Goal: Navigation & Orientation: Find specific page/section

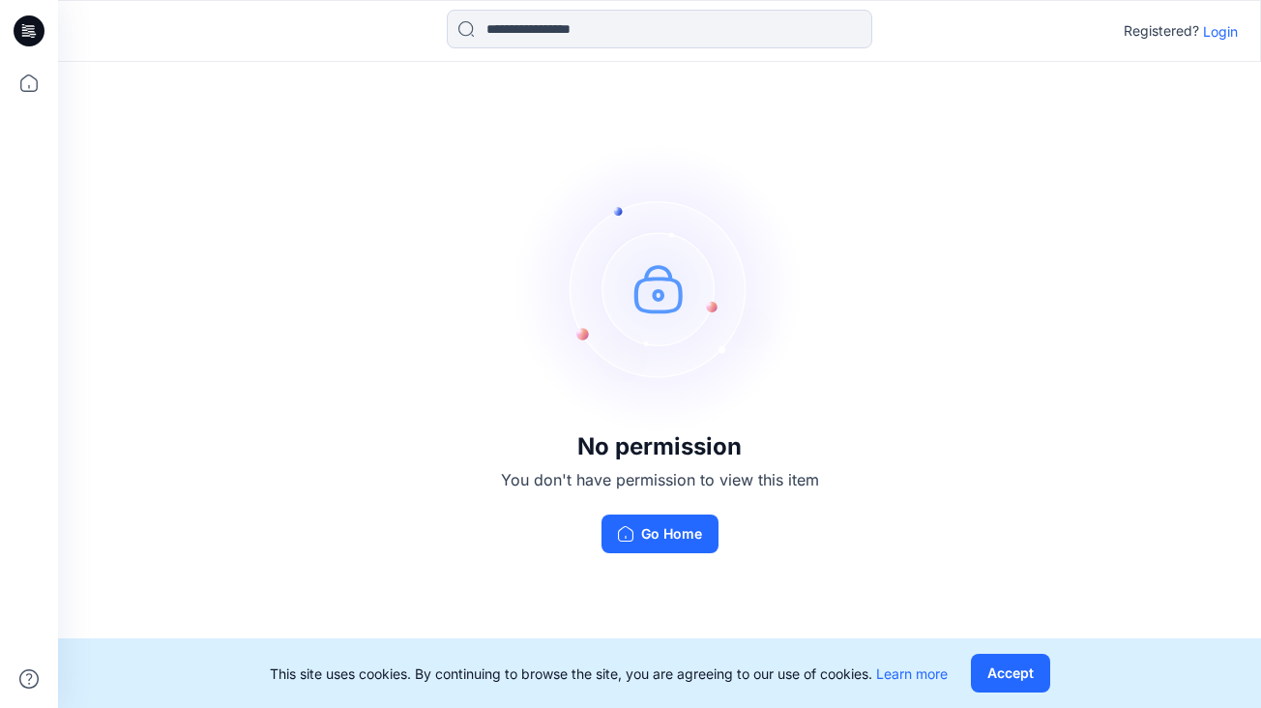
click at [1221, 30] on p "Login" at bounding box center [1220, 31] width 35 height 20
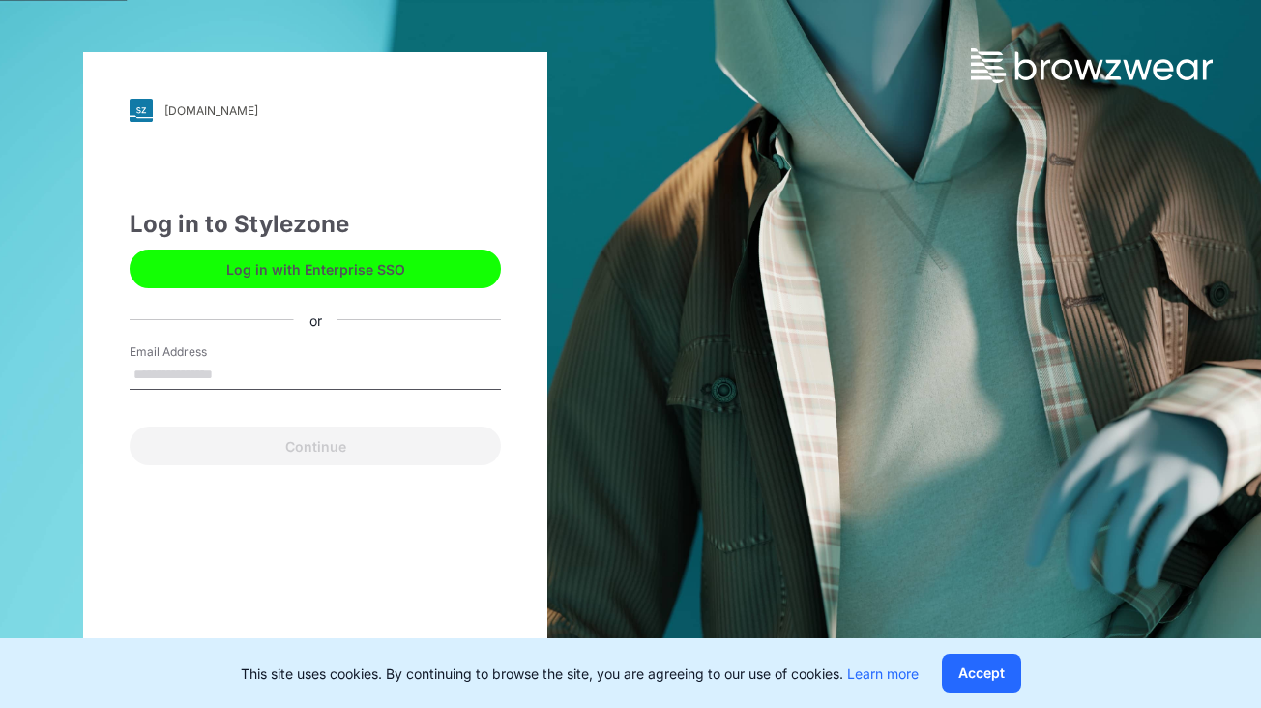
type input "**********"
click at [315, 446] on button "Continue" at bounding box center [315, 445] width 371 height 39
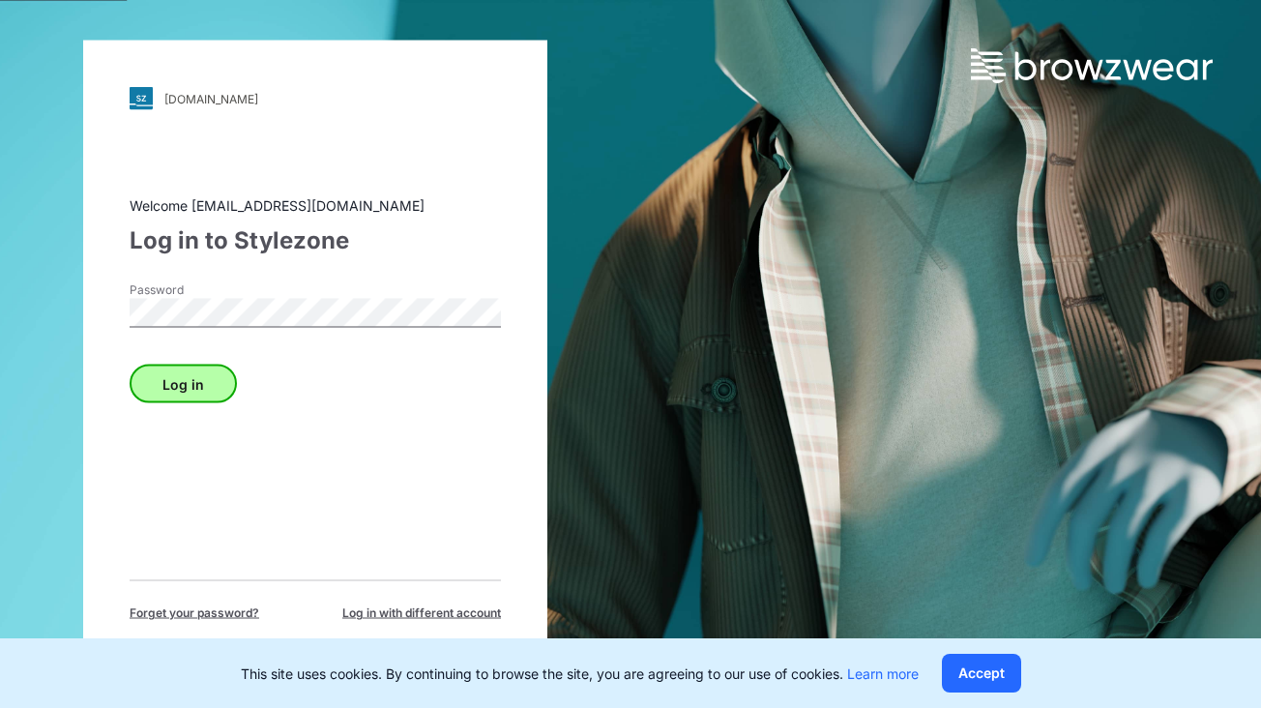
click at [210, 374] on button "Log in" at bounding box center [183, 383] width 107 height 39
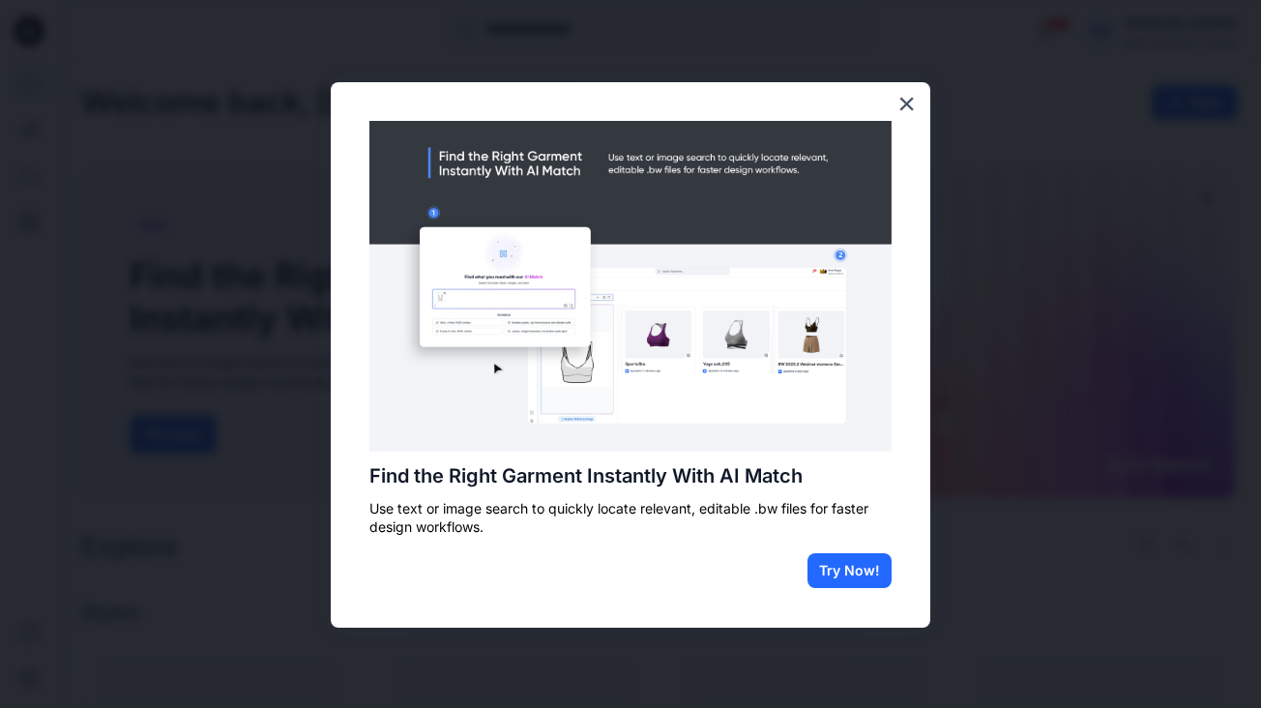
click at [848, 135] on img at bounding box center [630, 287] width 522 height 332
click at [908, 109] on button "×" at bounding box center [906, 103] width 18 height 31
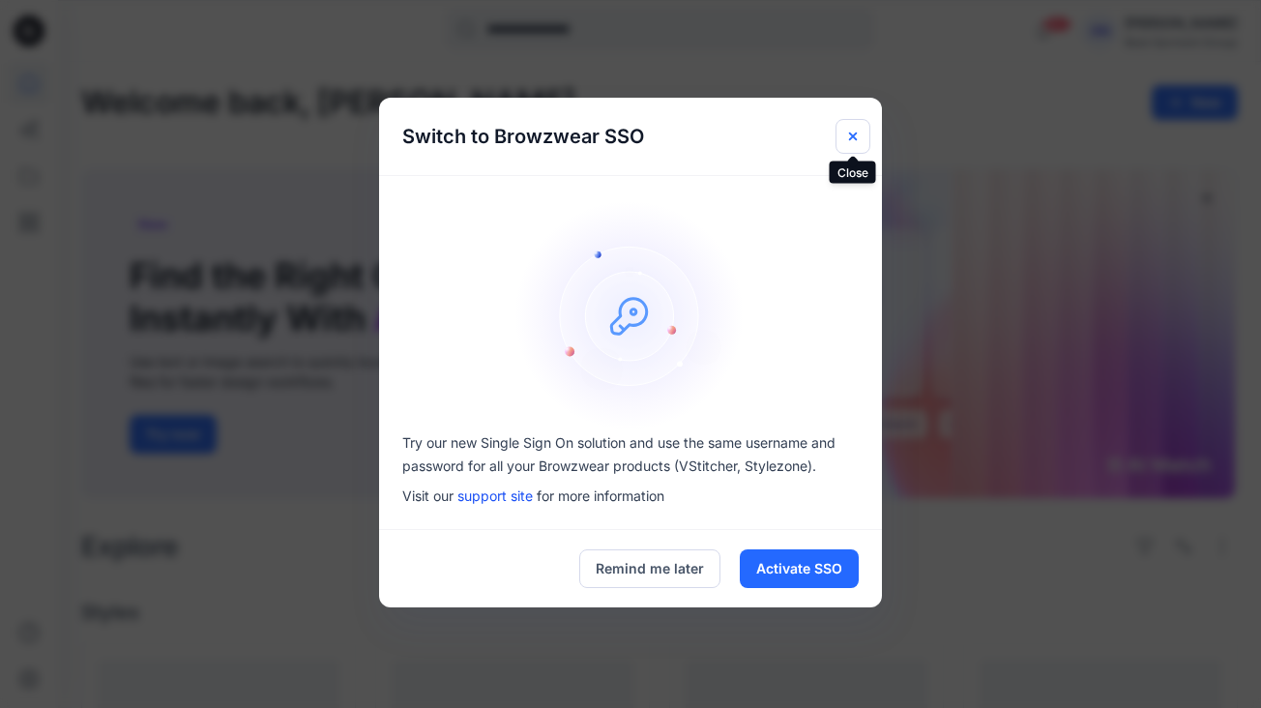
click at [853, 127] on button "Close" at bounding box center [852, 136] width 35 height 35
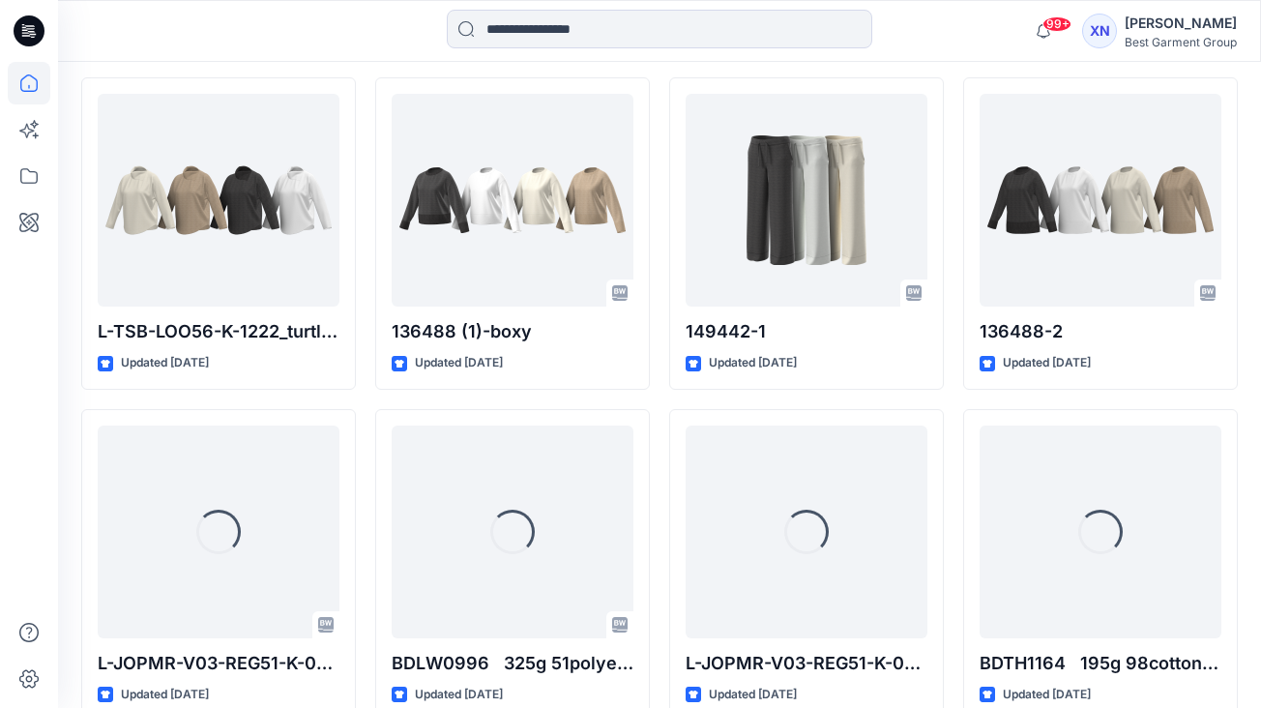
scroll to position [2241, 0]
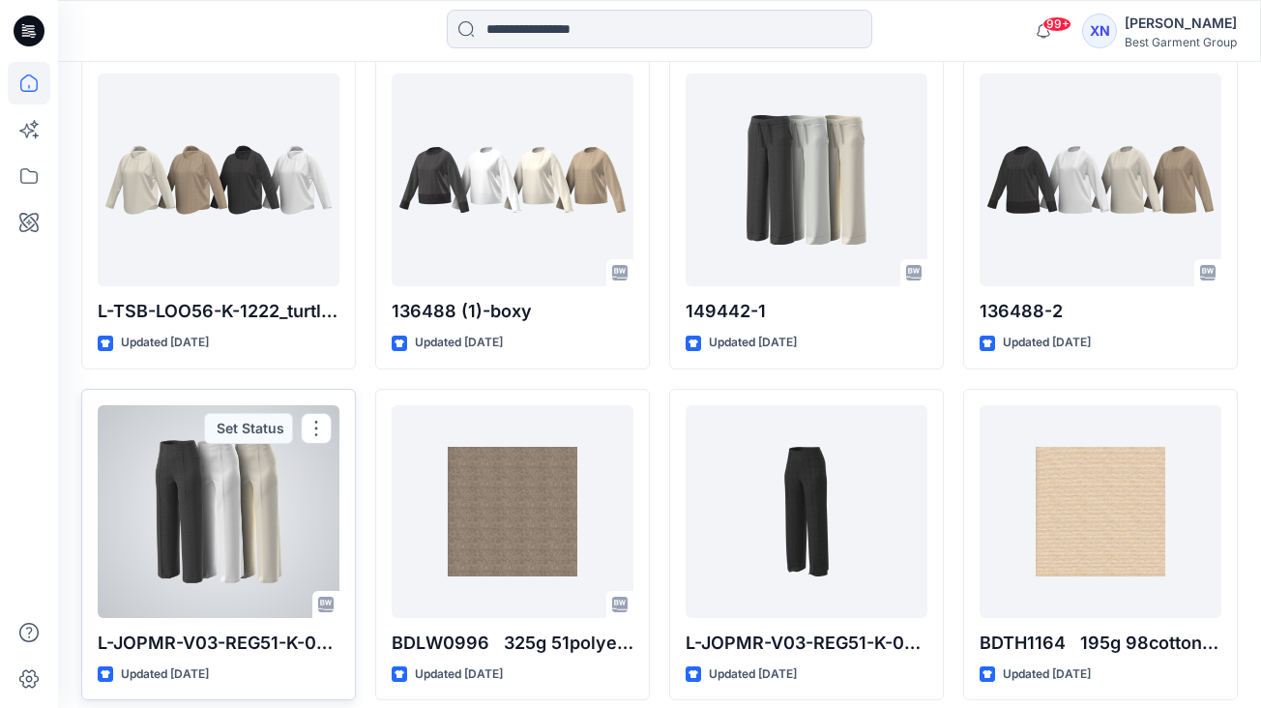
click at [197, 485] on div at bounding box center [219, 511] width 242 height 213
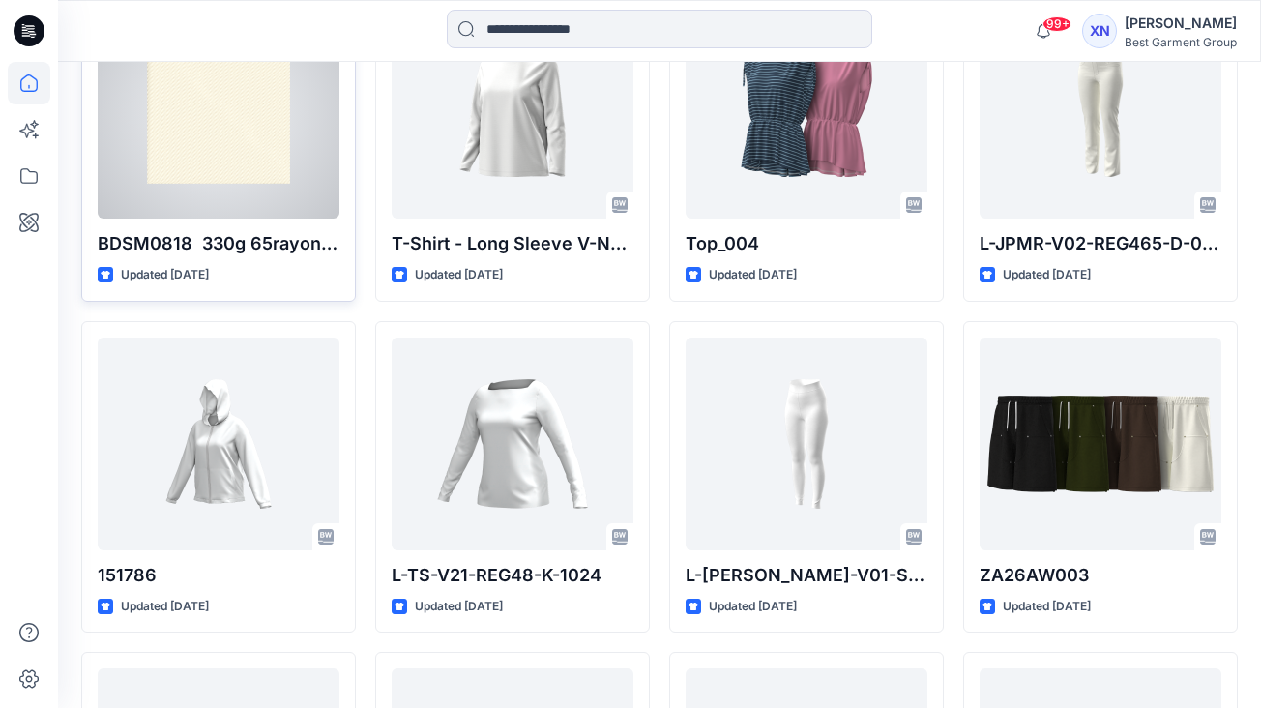
scroll to position [3963, 0]
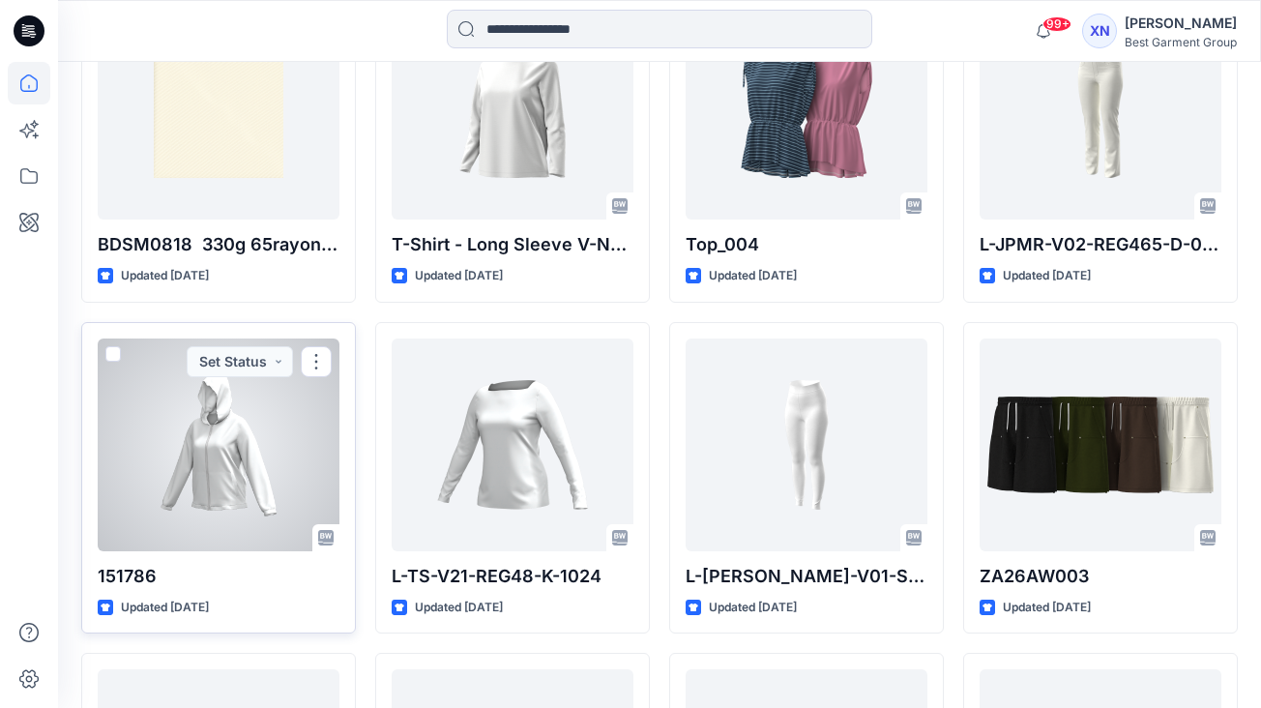
click at [196, 473] on div at bounding box center [219, 444] width 242 height 213
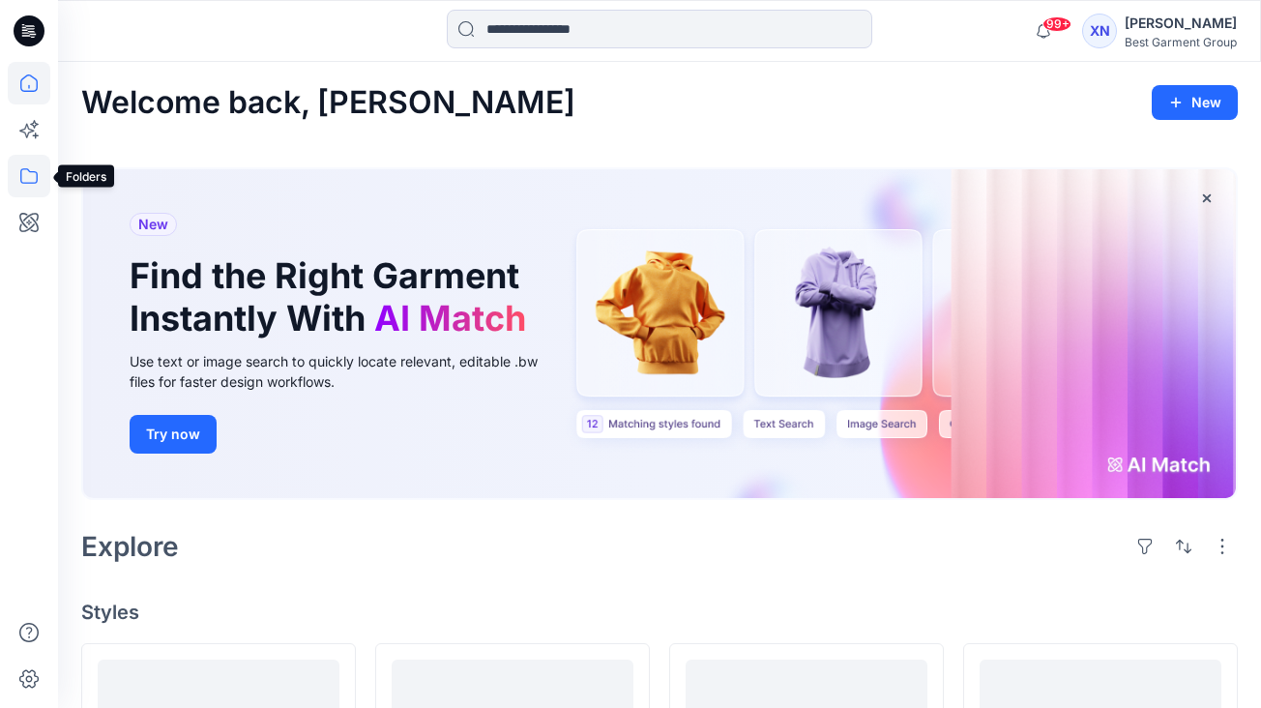
click at [27, 185] on icon at bounding box center [29, 176] width 43 height 43
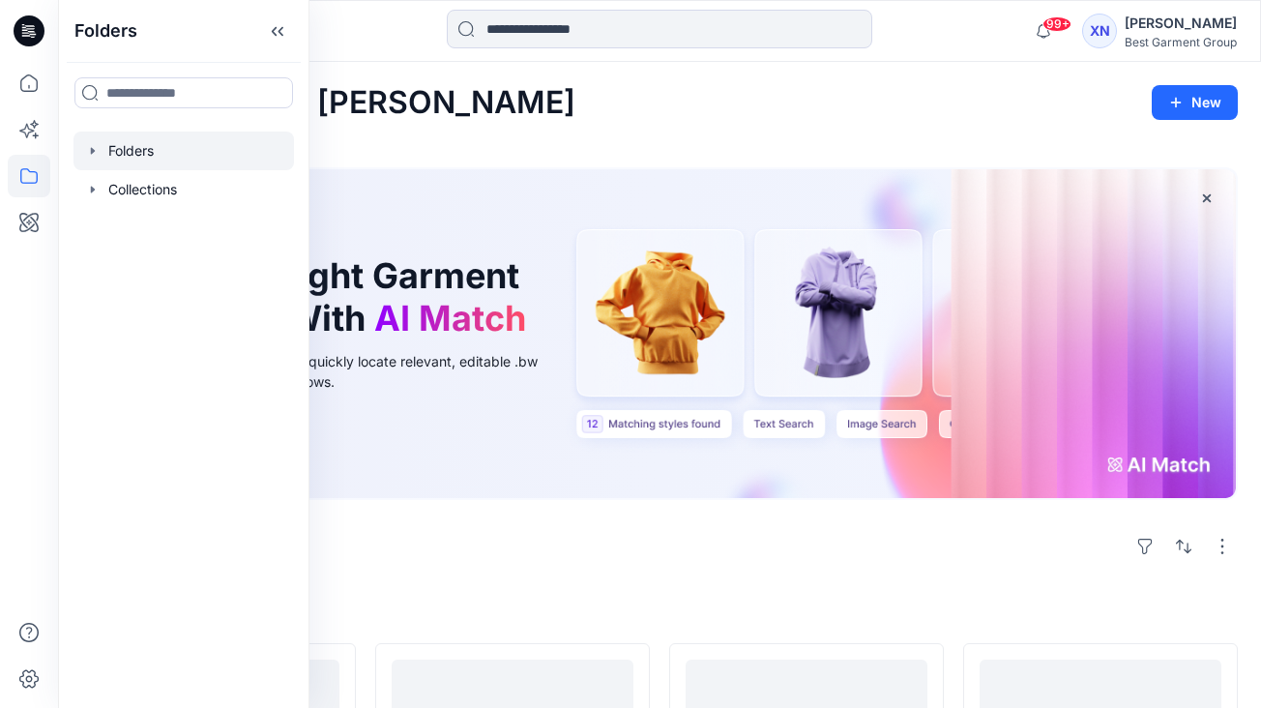
click at [141, 155] on div at bounding box center [183, 150] width 220 height 39
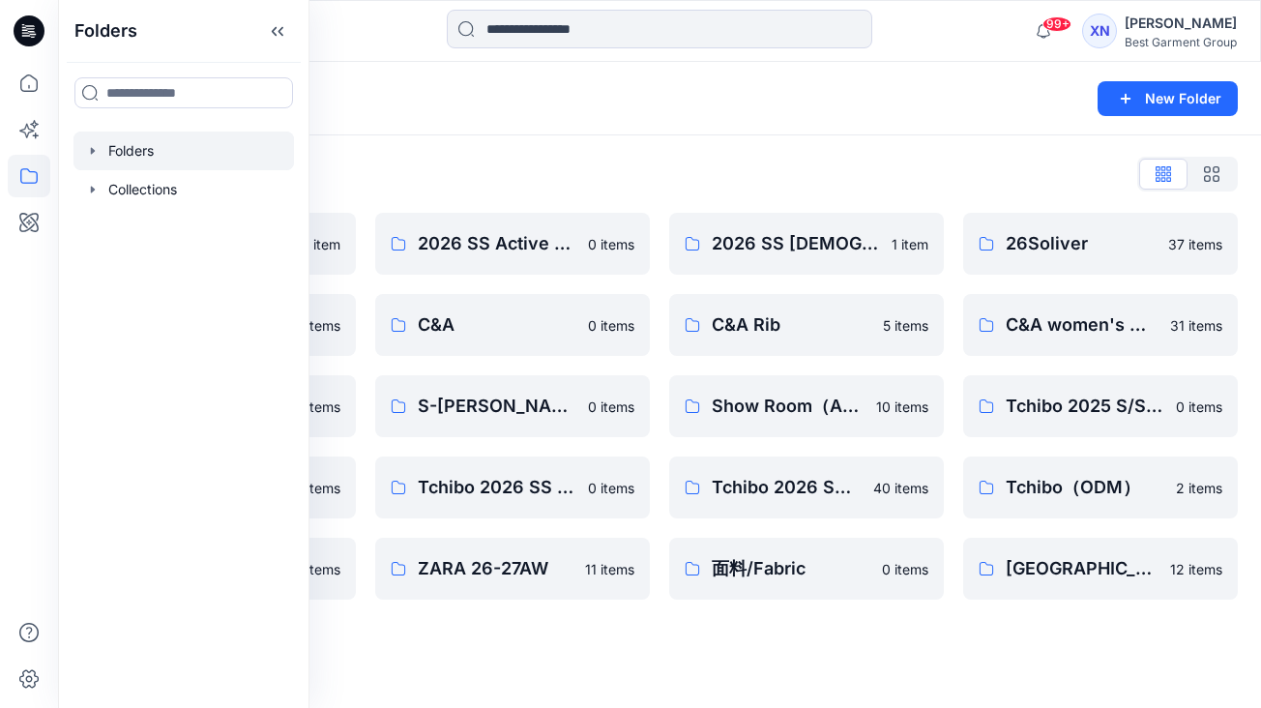
click at [466, 164] on div "Folders List" at bounding box center [659, 174] width 1156 height 31
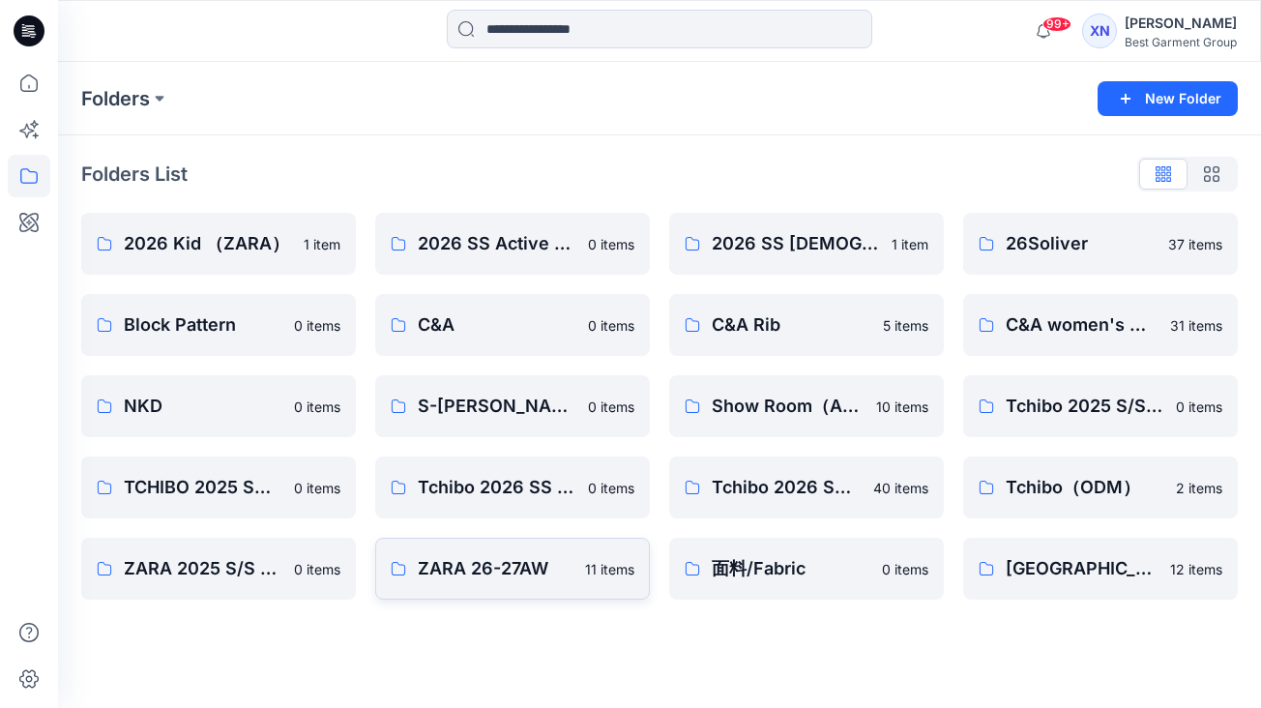
click at [508, 572] on p "ZARA 26-27AW" at bounding box center [496, 568] width 156 height 27
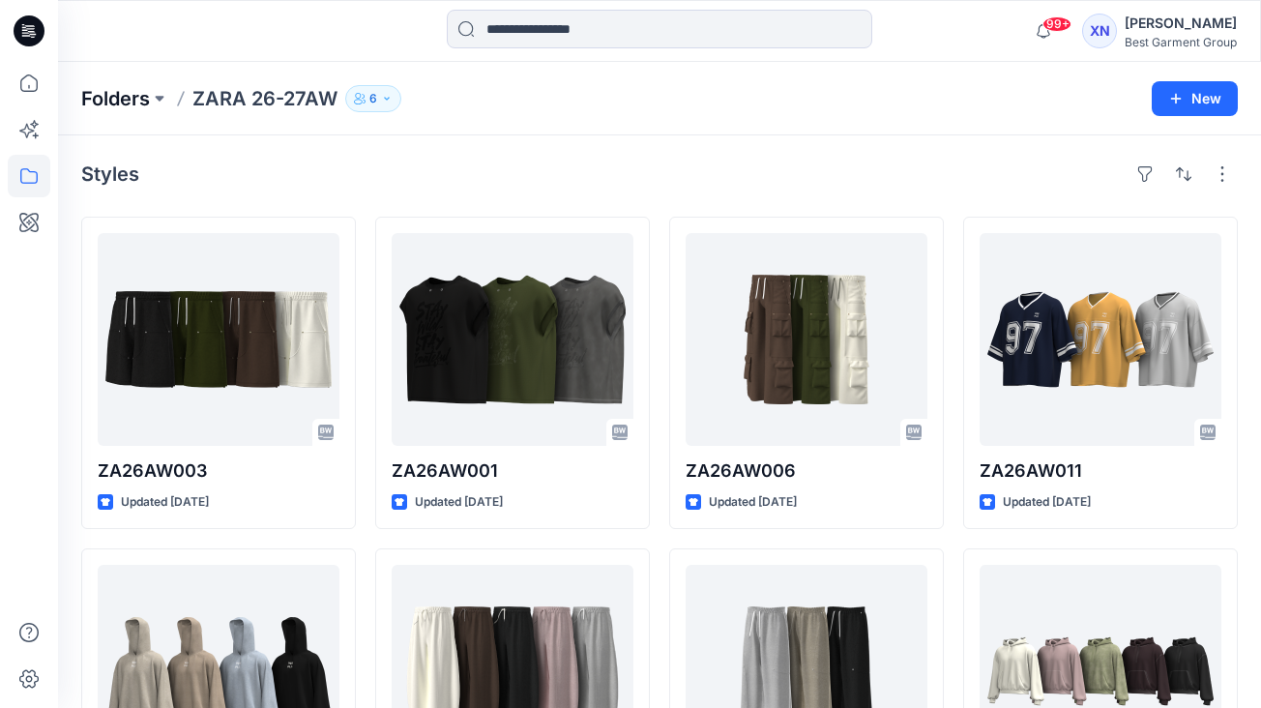
click at [120, 93] on p "Folders" at bounding box center [115, 98] width 69 height 27
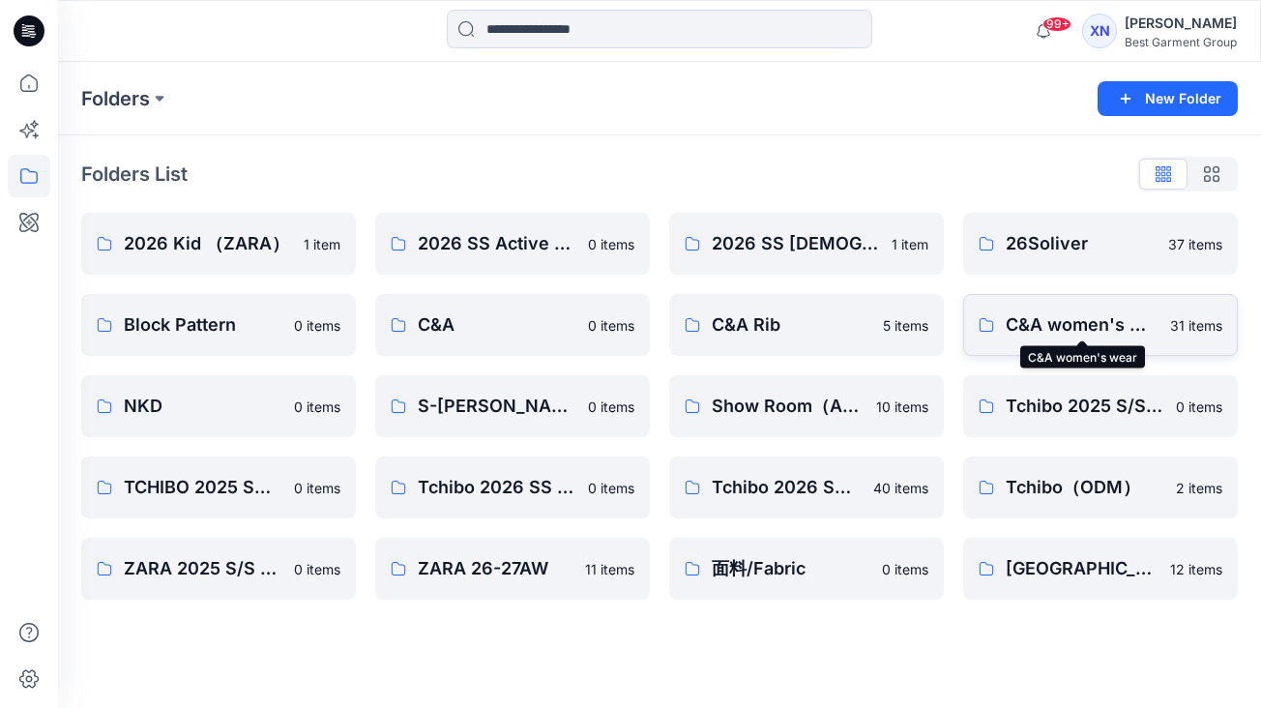
click at [1099, 315] on p "C&A women's wear" at bounding box center [1081, 324] width 153 height 27
click at [790, 403] on p "Show Room（Active）" at bounding box center [787, 405] width 153 height 27
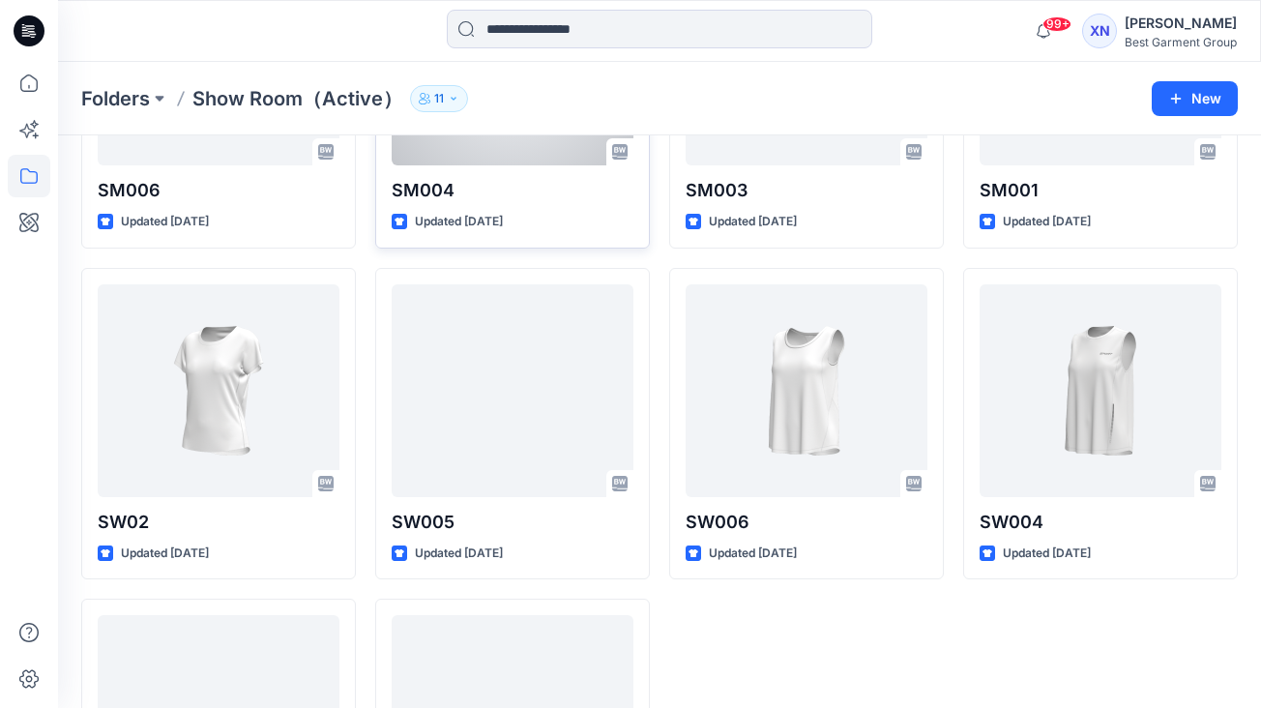
scroll to position [282, 0]
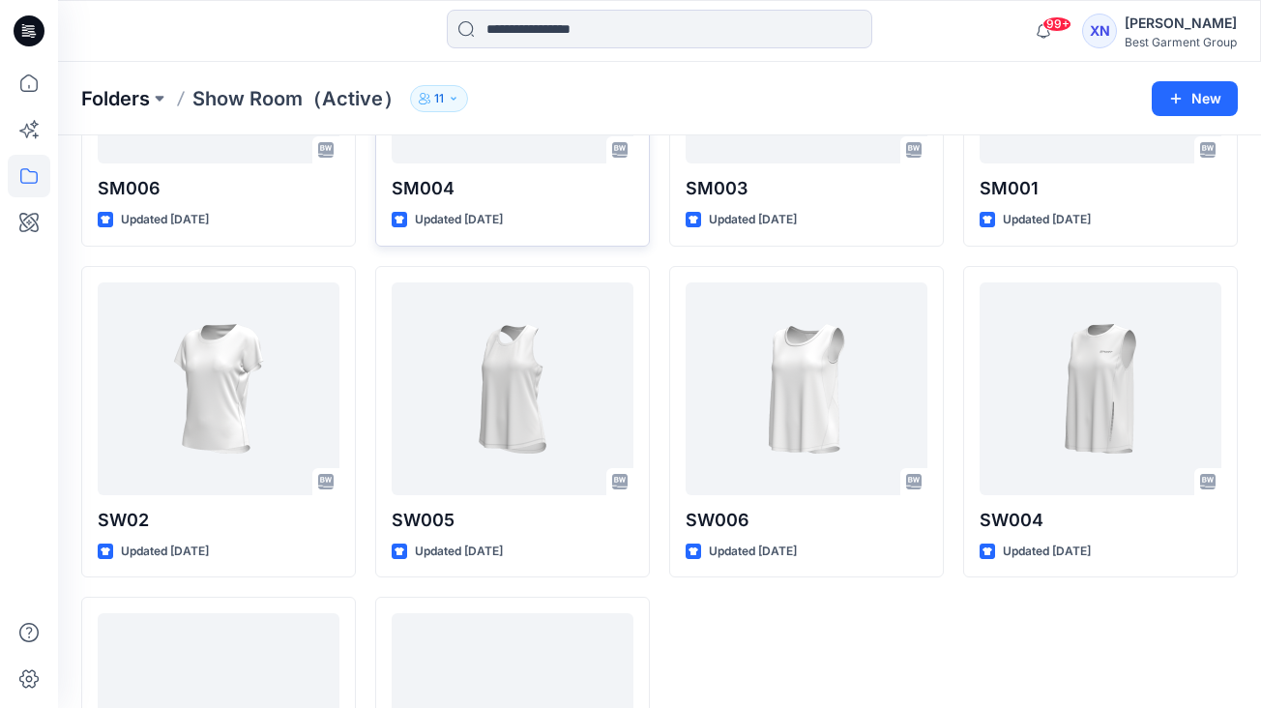
click at [129, 98] on p "Folders" at bounding box center [115, 98] width 69 height 27
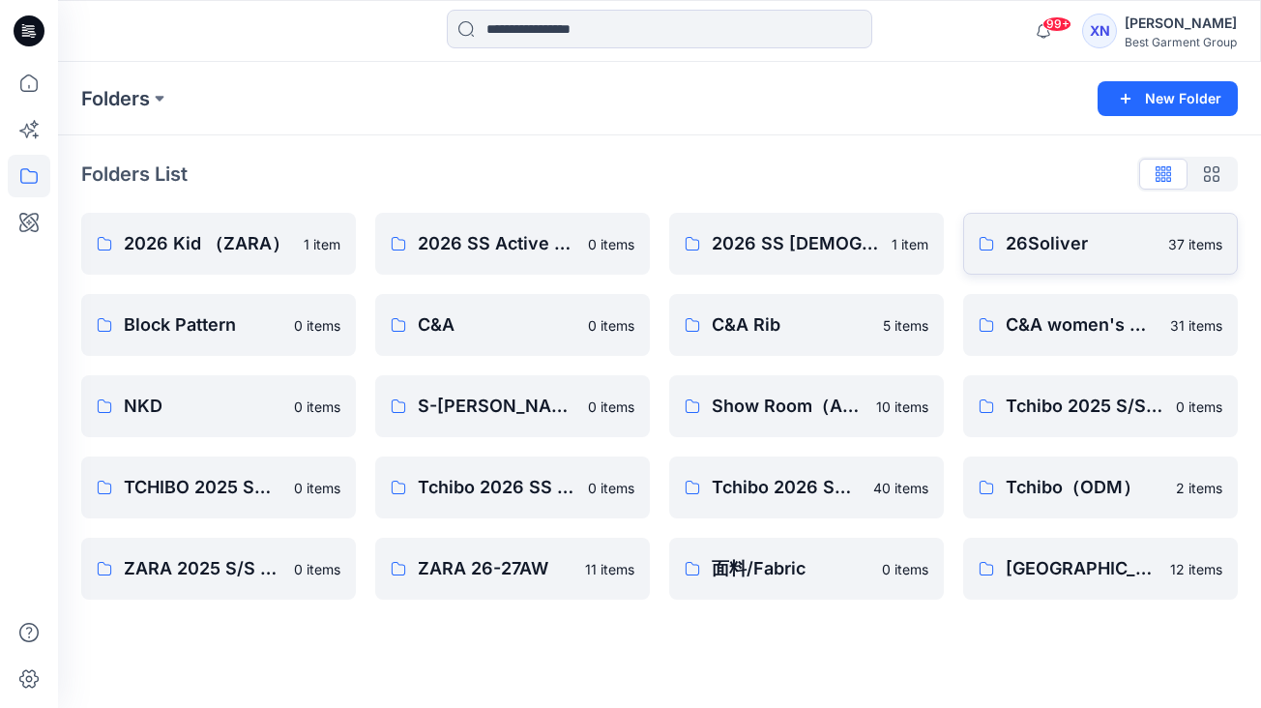
click at [1123, 265] on link "26Soliver 37 items" at bounding box center [1100, 244] width 275 height 62
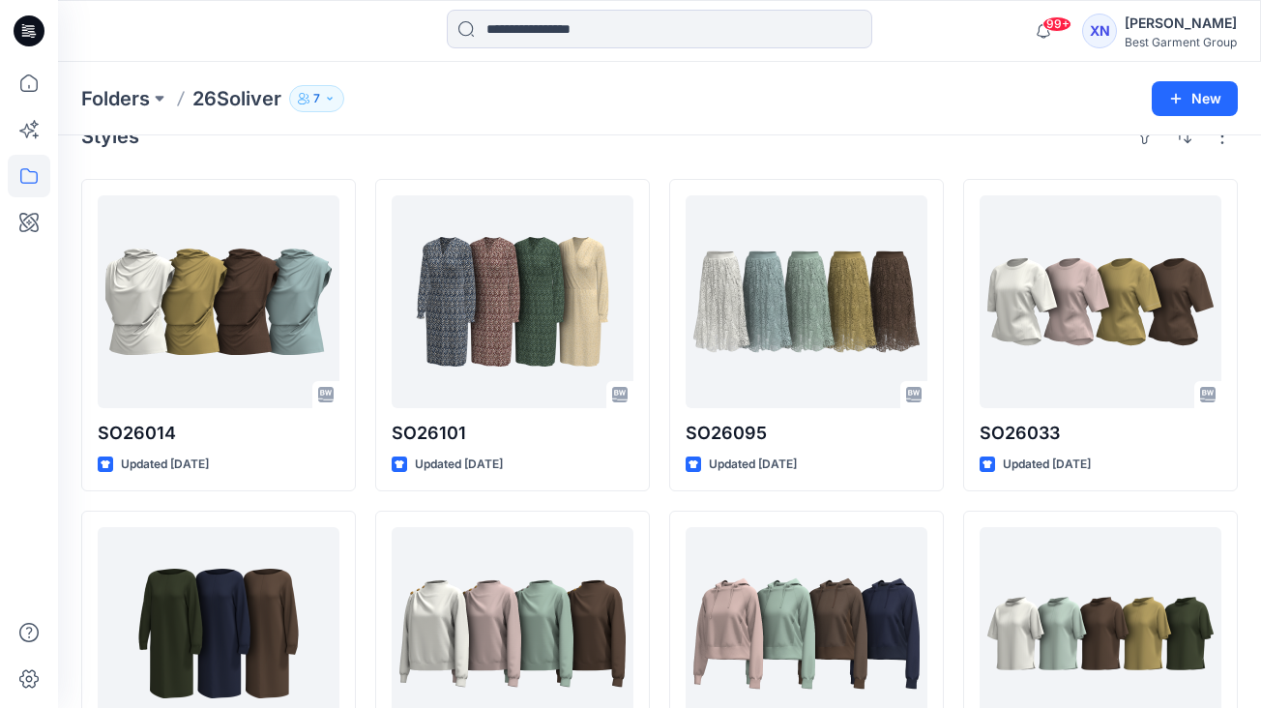
scroll to position [44, 0]
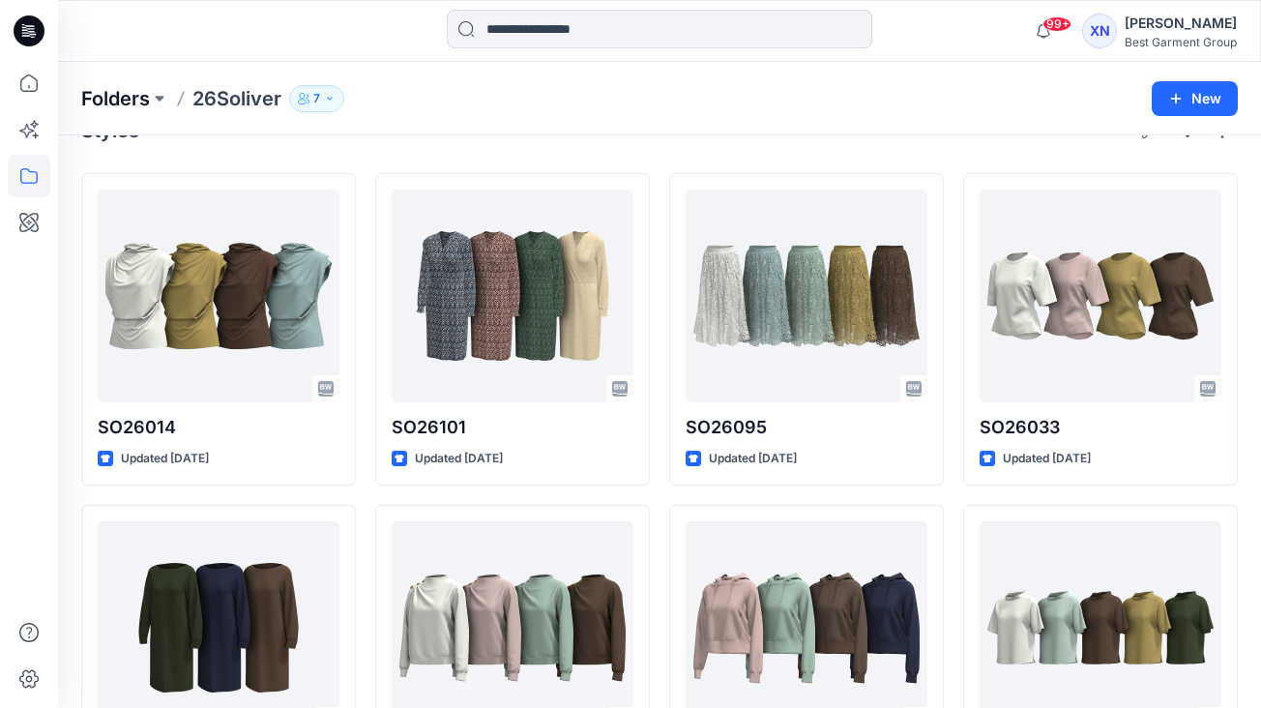
click at [116, 99] on p "Folders" at bounding box center [115, 98] width 69 height 27
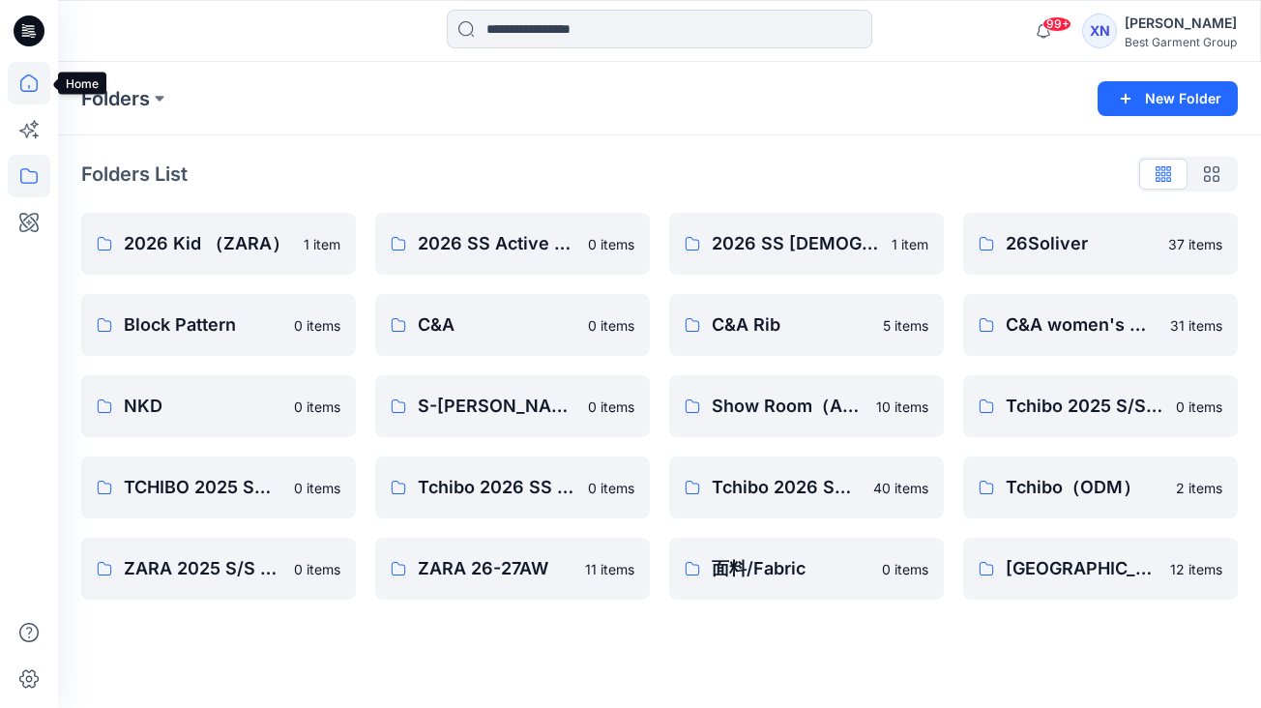
click at [31, 91] on icon at bounding box center [28, 82] width 17 height 17
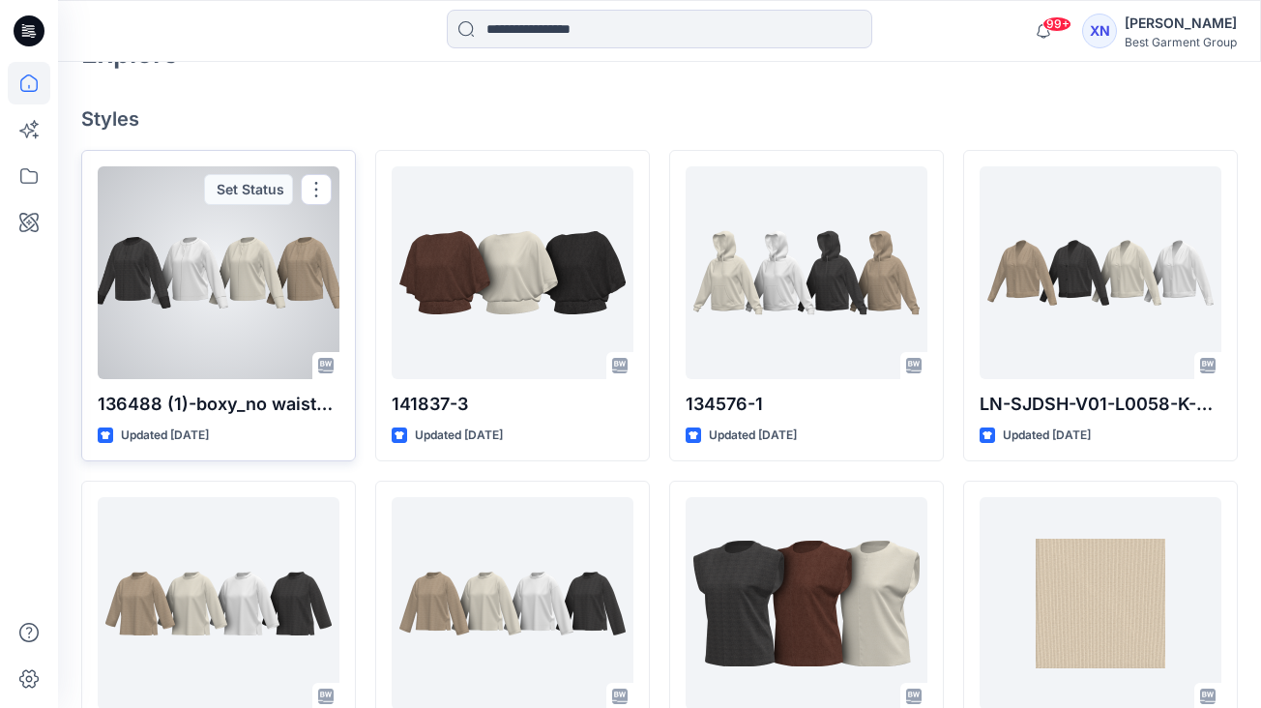
scroll to position [497, 0]
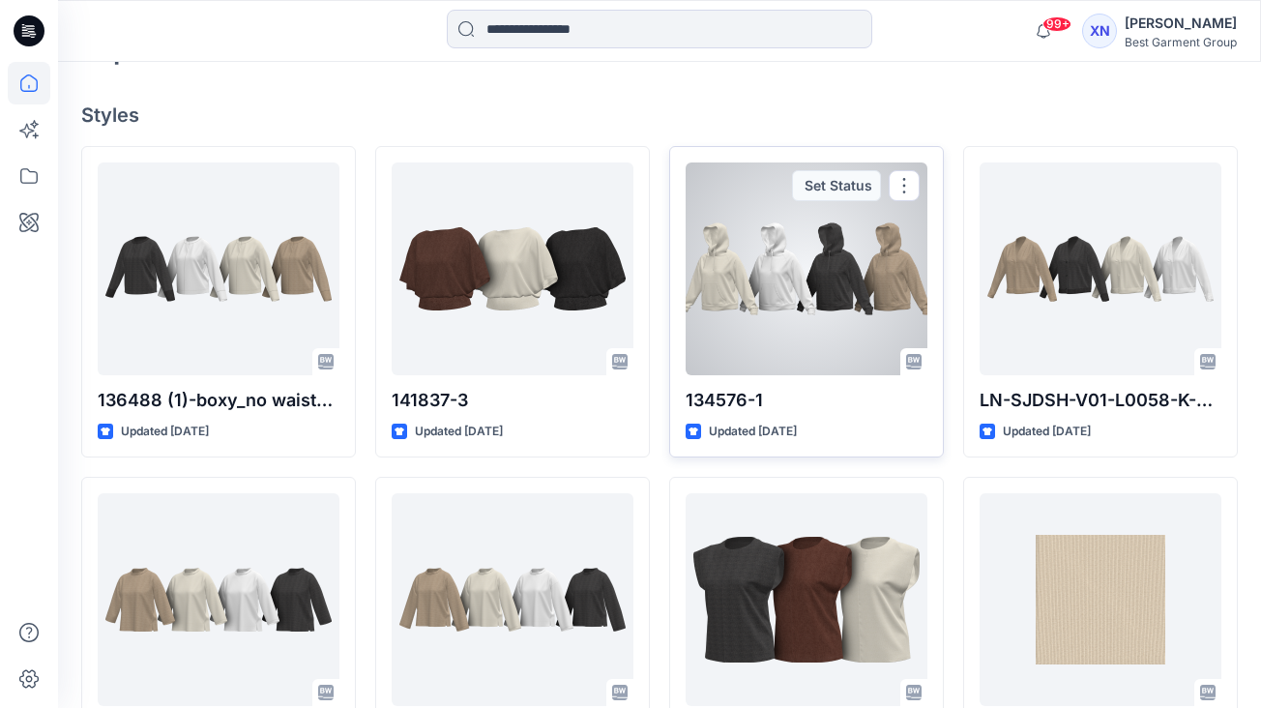
click at [760, 316] on div at bounding box center [806, 268] width 242 height 213
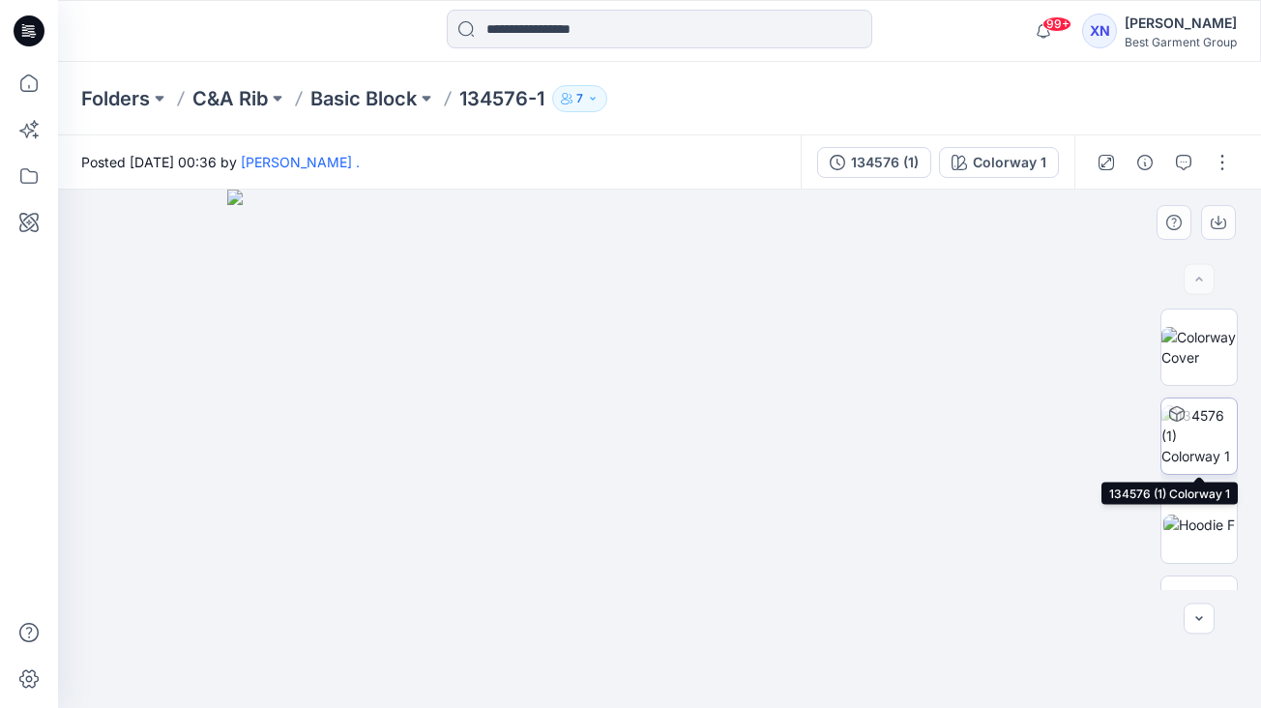
click at [1207, 451] on img at bounding box center [1198, 435] width 75 height 61
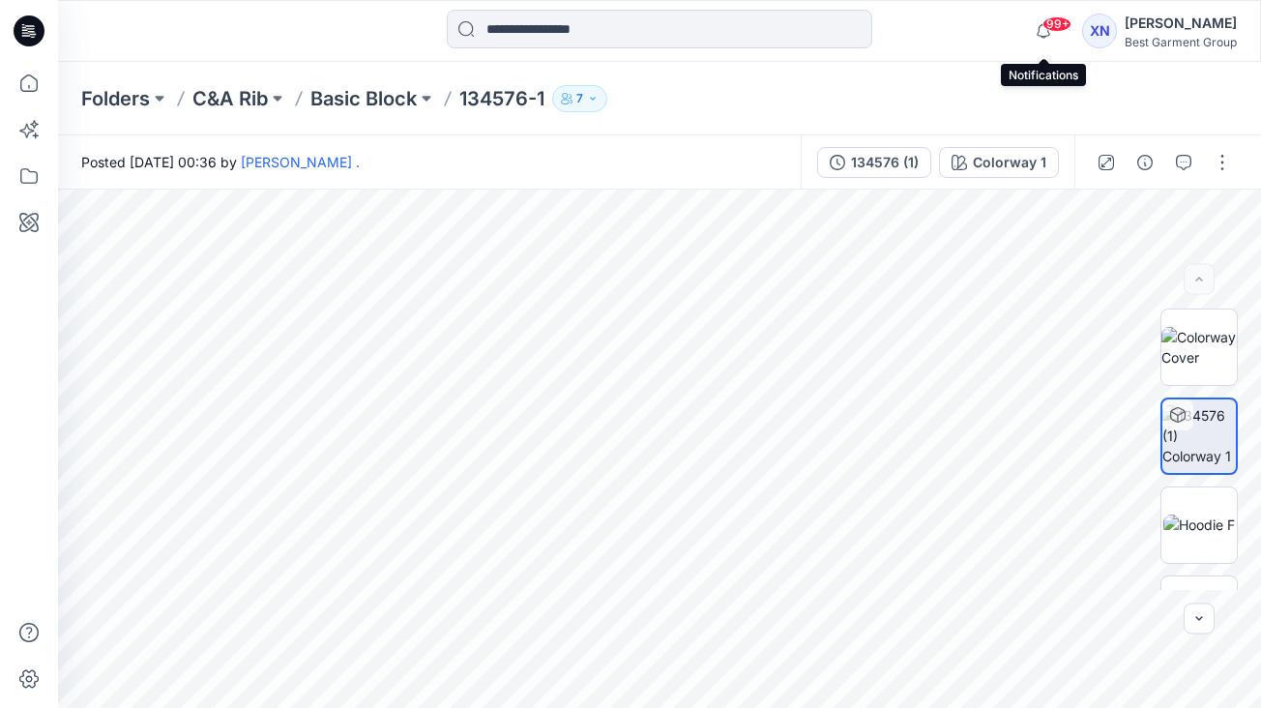
click at [1057, 25] on span "99+" at bounding box center [1056, 23] width 29 height 15
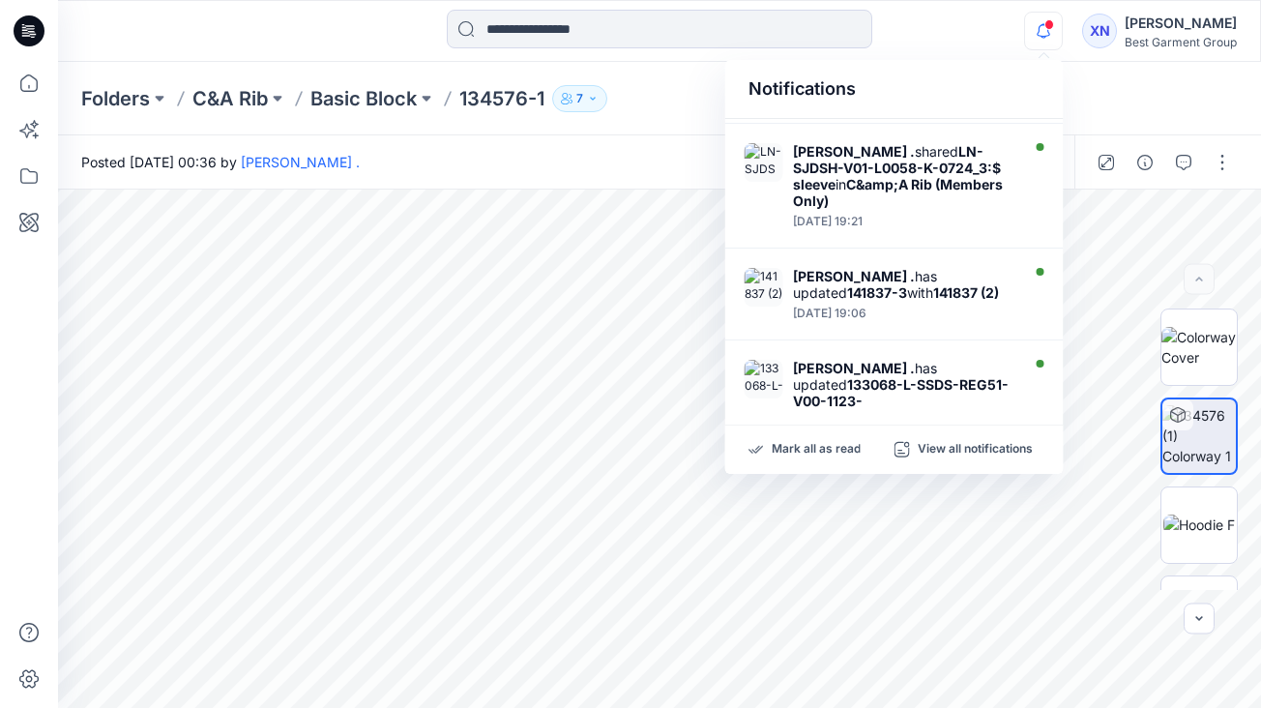
scroll to position [779, 0]
